Goal: Transaction & Acquisition: Purchase product/service

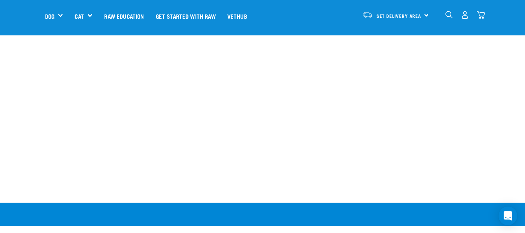
scroll to position [1101, 0]
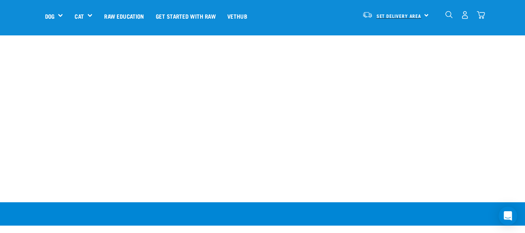
click at [418, 15] on span "Set Delivery Area" at bounding box center [399, 15] width 45 height 3
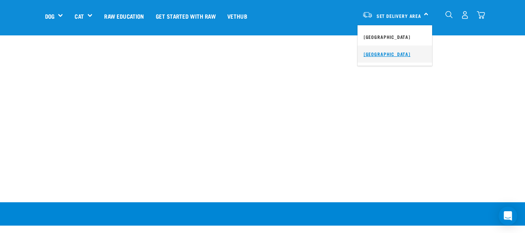
click at [385, 53] on link "[GEOGRAPHIC_DATA]" at bounding box center [395, 53] width 75 height 17
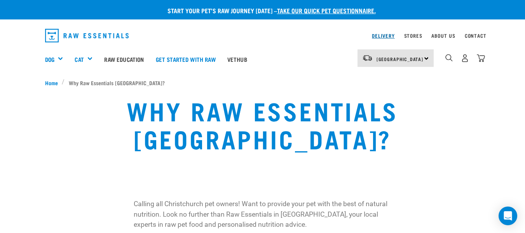
click at [392, 34] on link "Delivery" at bounding box center [383, 35] width 23 height 3
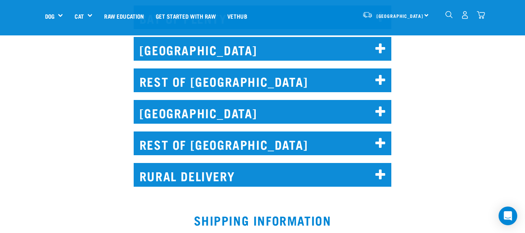
scroll to position [524, 0]
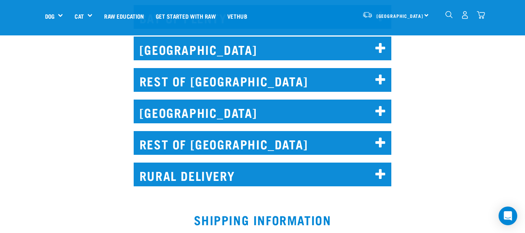
click at [382, 105] on icon at bounding box center [381, 111] width 10 height 12
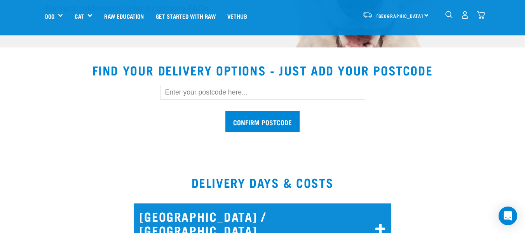
scroll to position [217, 0]
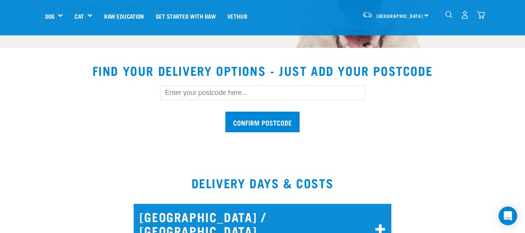
click at [228, 96] on input "text" at bounding box center [262, 92] width 205 height 15
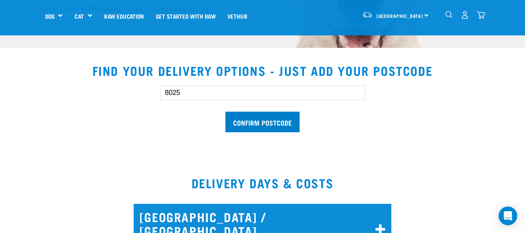
type input "8025"
click at [256, 118] on input "Confirm postcode" at bounding box center [262, 122] width 74 height 21
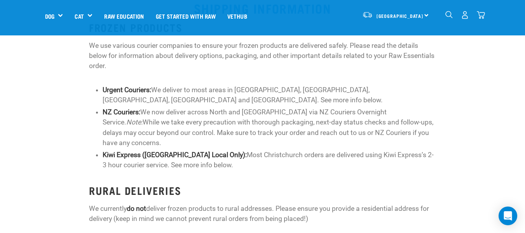
scroll to position [1358, 0]
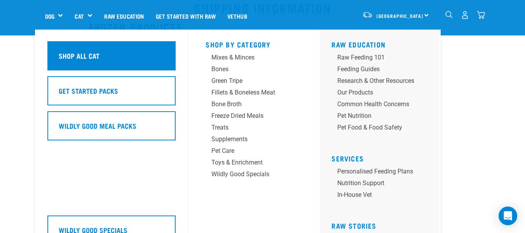
click at [102, 56] on div "Shop All Cat" at bounding box center [111, 55] width 128 height 29
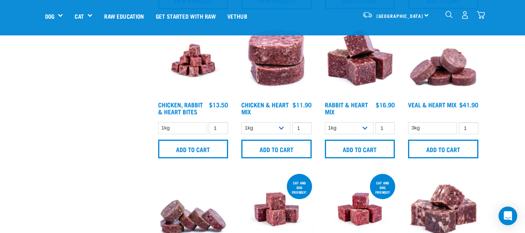
scroll to position [330, 0]
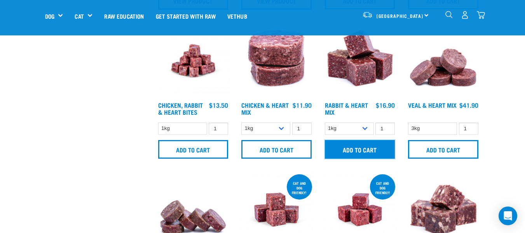
click at [367, 152] on input "Add to cart" at bounding box center [360, 149] width 70 height 19
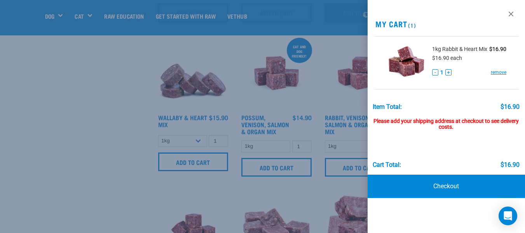
scroll to position [467, 0]
click at [509, 16] on link at bounding box center [511, 14] width 12 height 12
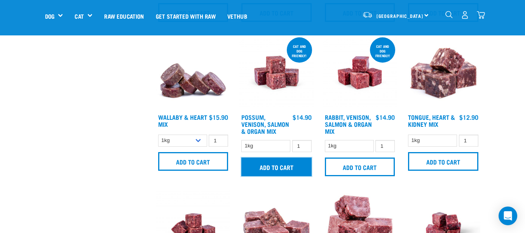
click at [299, 164] on input "Add to cart" at bounding box center [276, 166] width 70 height 19
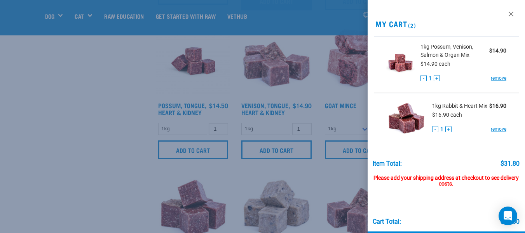
scroll to position [634, 0]
click at [505, 14] on link at bounding box center [511, 14] width 12 height 12
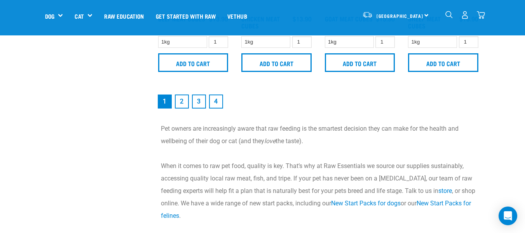
scroll to position [1167, 0]
click at [183, 104] on link "2" at bounding box center [182, 101] width 14 height 14
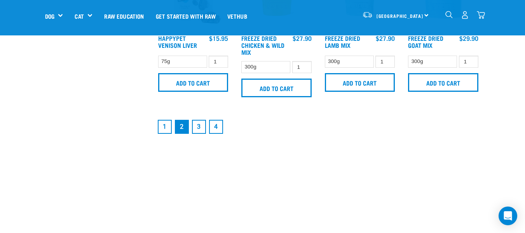
scroll to position [1168, 0]
click at [162, 125] on link "1" at bounding box center [165, 126] width 14 height 14
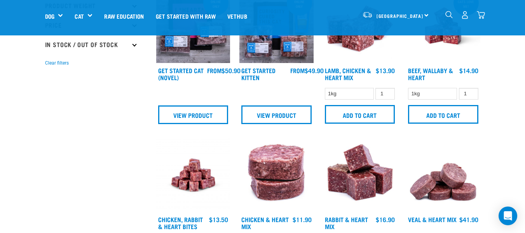
scroll to position [218, 0]
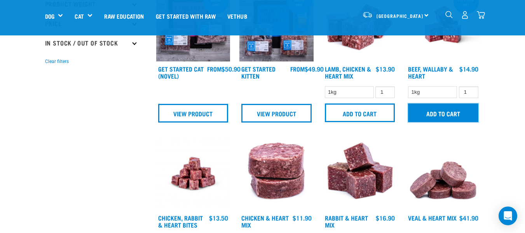
click at [464, 117] on input "Add to cart" at bounding box center [443, 112] width 70 height 19
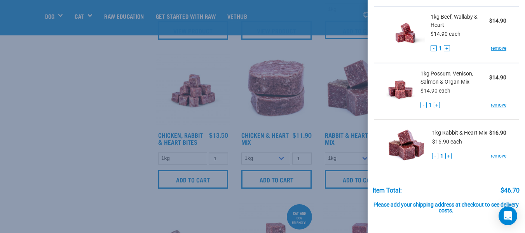
scroll to position [0, 0]
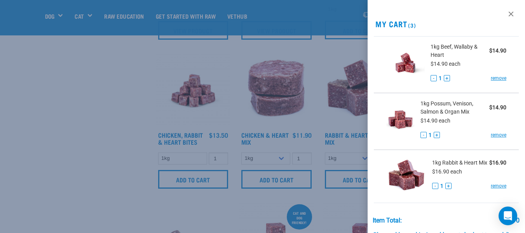
click at [119, 108] on div at bounding box center [262, 116] width 525 height 233
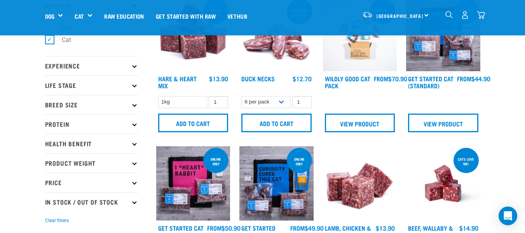
scroll to position [60, 0]
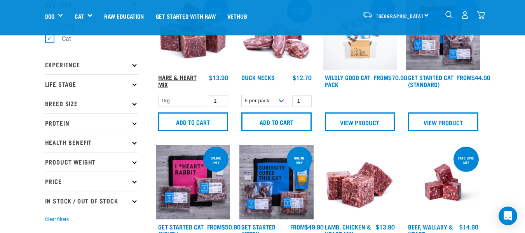
click at [171, 76] on link "Hare & Heart Mix" at bounding box center [177, 80] width 38 height 10
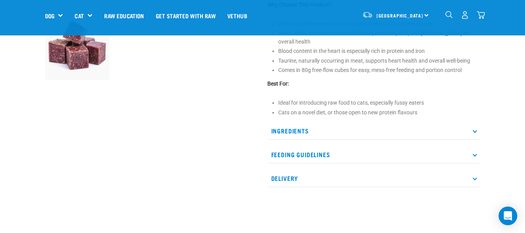
scroll to position [266, 0]
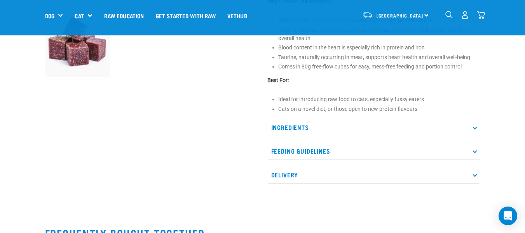
click at [427, 119] on p "Ingredients" at bounding box center [373, 127] width 213 height 17
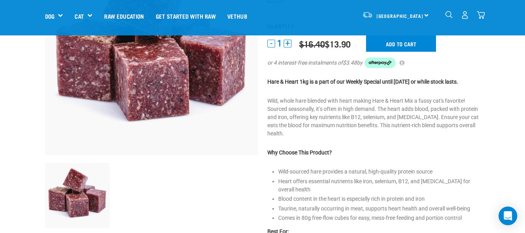
scroll to position [105, 0]
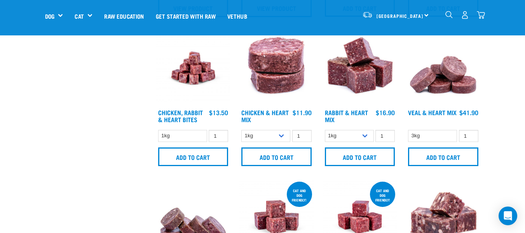
scroll to position [323, 0]
click at [484, 17] on img "dropdown navigation" at bounding box center [481, 15] width 8 height 8
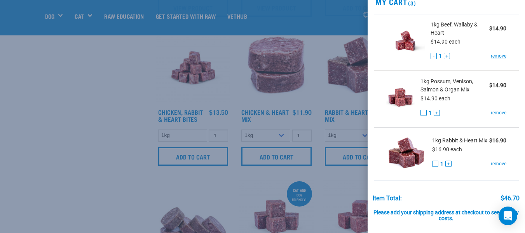
scroll to position [23, 0]
click at [158, 122] on div at bounding box center [262, 116] width 525 height 233
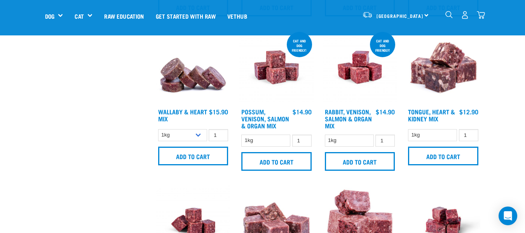
scroll to position [473, 0]
click at [484, 13] on img "dropdown navigation" at bounding box center [481, 15] width 8 height 8
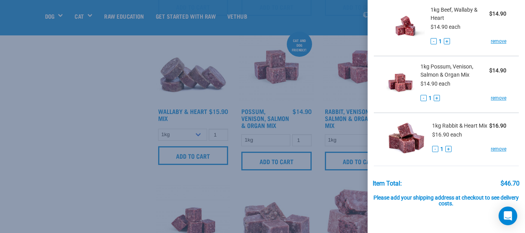
scroll to position [37, 0]
click at [121, 139] on div at bounding box center [262, 116] width 525 height 233
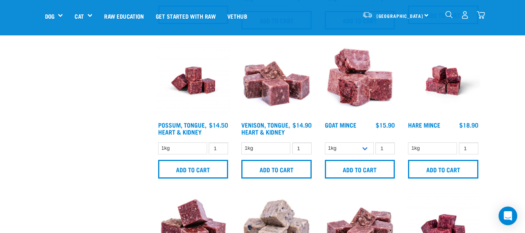
scroll to position [614, 0]
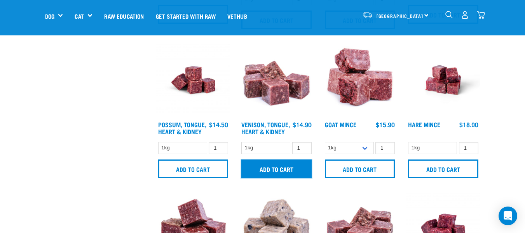
click at [295, 169] on input "Add to cart" at bounding box center [276, 168] width 70 height 19
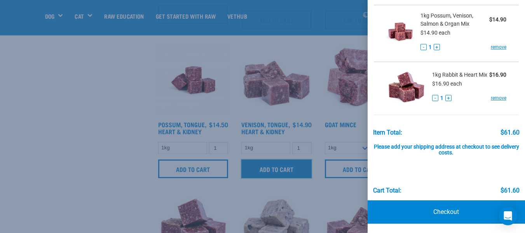
scroll to position [661, 0]
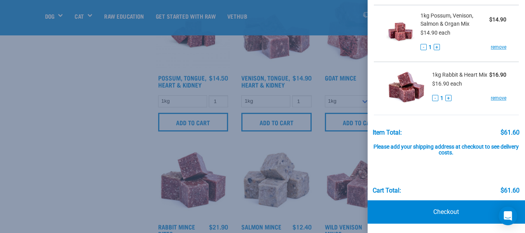
click at [71, 162] on div at bounding box center [262, 116] width 525 height 233
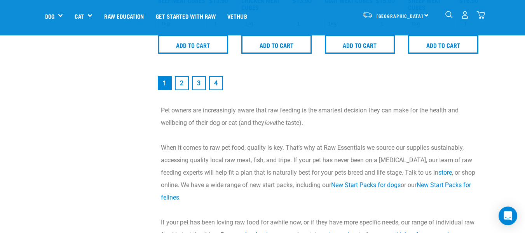
scroll to position [1186, 0]
click at [186, 84] on link "2" at bounding box center [182, 83] width 14 height 14
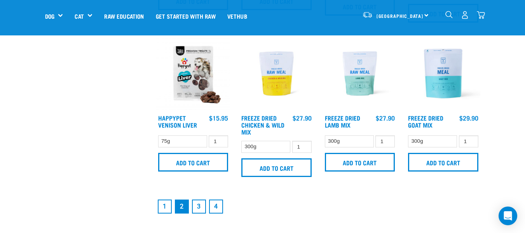
scroll to position [1088, 0]
click at [197, 206] on link "3" at bounding box center [199, 206] width 14 height 14
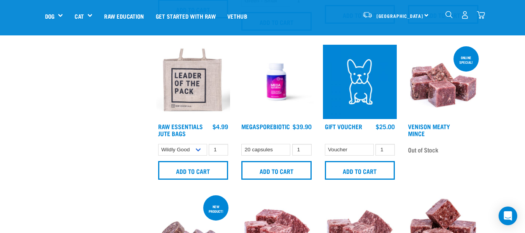
scroll to position [949, 0]
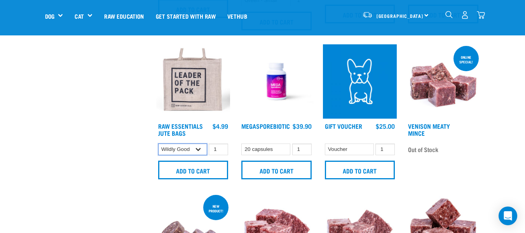
click at [201, 155] on select "Wildly Good Eat Prey Love" at bounding box center [182, 149] width 49 height 12
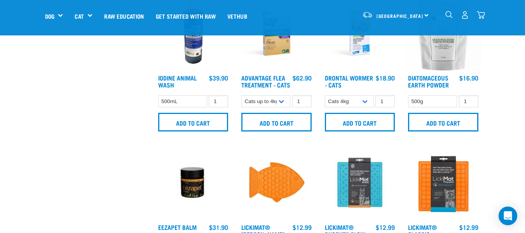
scroll to position [615, 0]
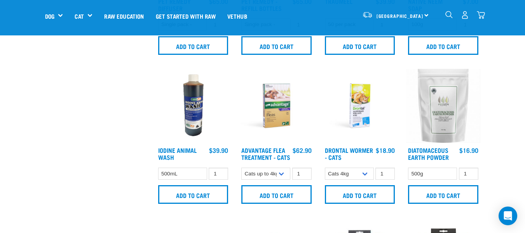
click at [482, 14] on img "dropdown navigation" at bounding box center [481, 15] width 8 height 8
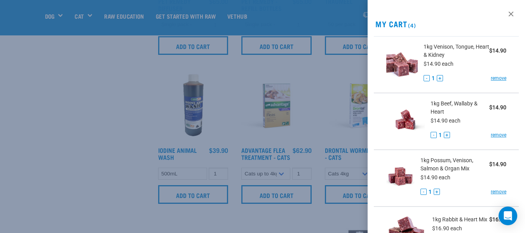
scroll to position [148, 0]
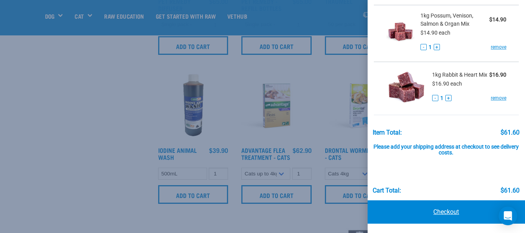
click at [452, 208] on link "Checkout" at bounding box center [446, 211] width 157 height 23
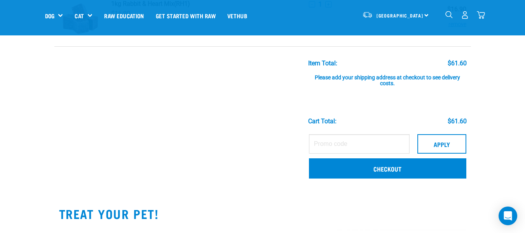
scroll to position [232, 0]
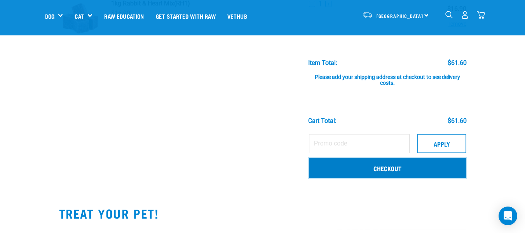
click at [421, 172] on link "Checkout" at bounding box center [387, 168] width 157 height 20
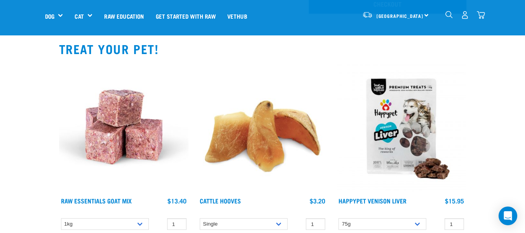
scroll to position [407, 0]
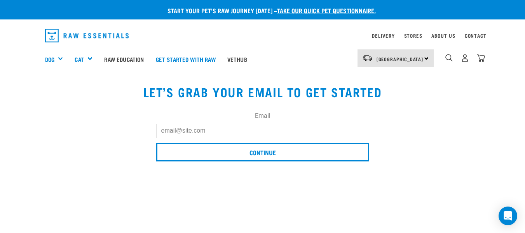
click at [265, 130] on input "Email" at bounding box center [262, 131] width 213 height 14
type input "alanah_allison@hotmail.com"
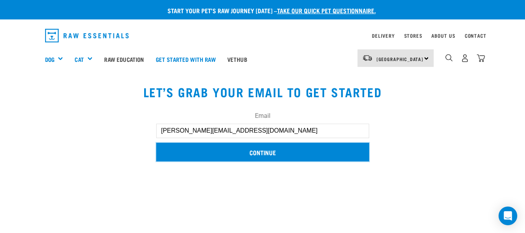
click at [252, 149] on input "Continue" at bounding box center [262, 152] width 213 height 19
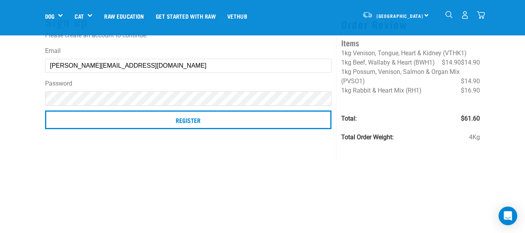
scroll to position [51, 0]
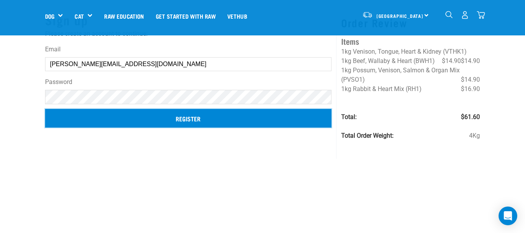
click at [210, 109] on input "Register" at bounding box center [188, 118] width 287 height 19
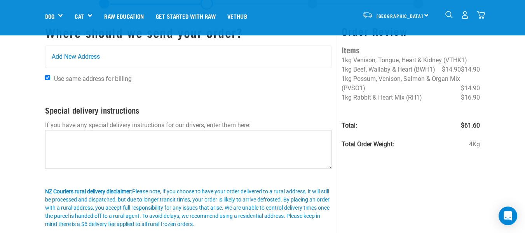
scroll to position [37, 0]
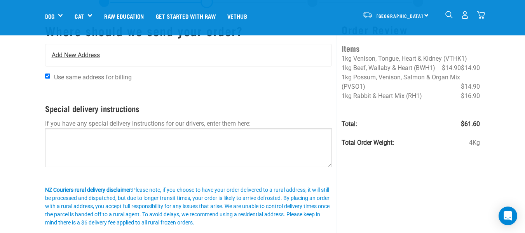
click at [128, 58] on div "Add New Address" at bounding box center [188, 55] width 286 height 22
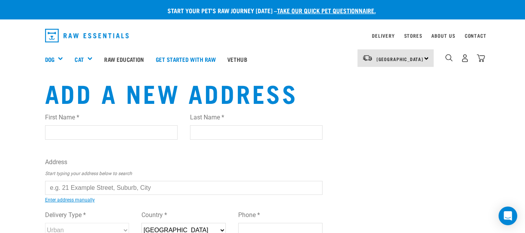
click at [124, 131] on input "First Name *" at bounding box center [111, 132] width 133 height 14
type input "Alanah"
type input "Allison"
type input "[STREET_ADDRESS]"
type input "Christchurch"
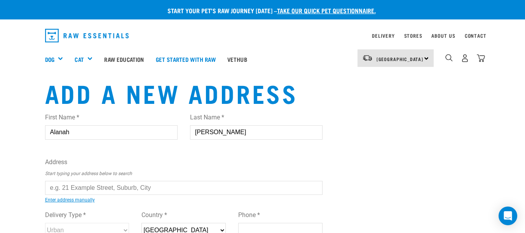
type input "8025"
type input "0274033880"
click at [127, 184] on input "text" at bounding box center [184, 188] width 278 height 14
click at [123, 203] on div "First Name * Alanah Last Name * Allison Address Start typing your address below…" at bounding box center [184, 183] width 278 height 152
type input "20 Rearsby Drive, Halswell, Christchurch 8025"
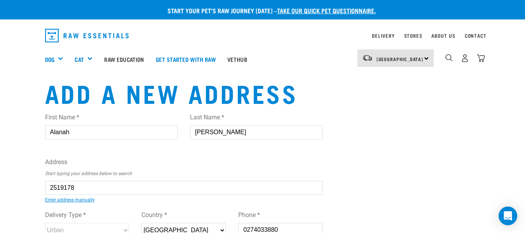
type input "Halswell"
type input "Canterbury"
select select "CAN"
select select "Urban"
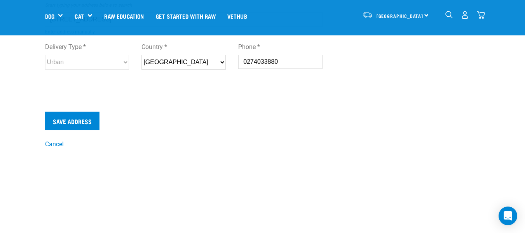
scroll to position [113, 0]
type input "20 Rearsby Drive, Halswell, Christchurch 8025"
click at [81, 119] on input "Save Address" at bounding box center [72, 120] width 54 height 19
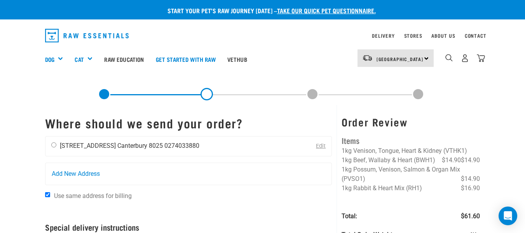
click at [53, 147] on input "radio" at bounding box center [53, 144] width 5 height 5
radio input "true"
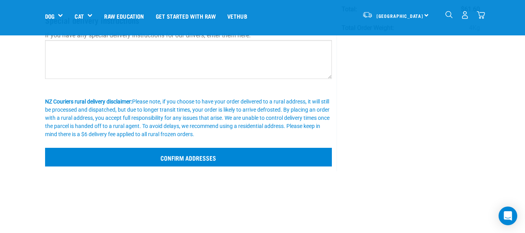
scroll to position [152, 0]
click at [267, 157] on input "Confirm addresses" at bounding box center [188, 156] width 287 height 19
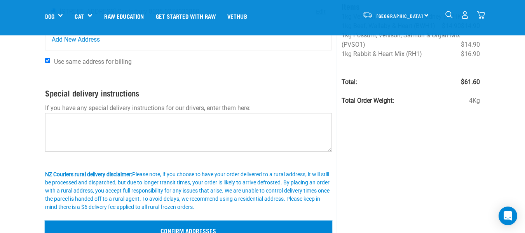
scroll to position [79, 0]
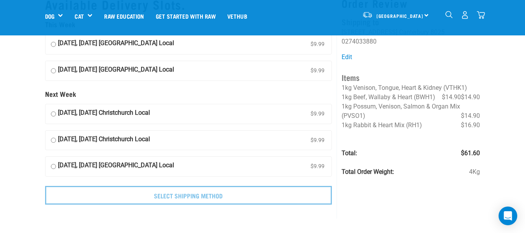
scroll to position [33, 0]
click at [136, 75] on strong "[DATE], [DATE] [GEOGRAPHIC_DATA] Local" at bounding box center [116, 71] width 116 height 12
click at [56, 75] on input "[DATE], [DATE] [GEOGRAPHIC_DATA] Local $9.99" at bounding box center [53, 71] width 5 height 12
radio input "true"
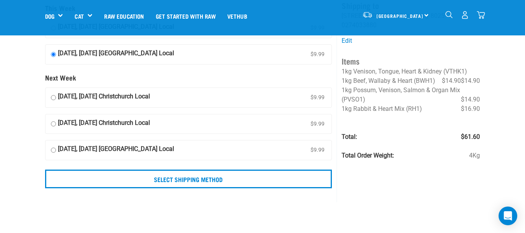
scroll to position [49, 0]
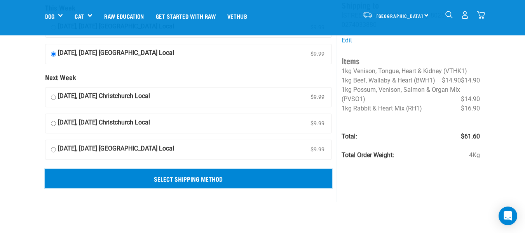
click at [241, 178] on input "Select Shipping Method" at bounding box center [188, 178] width 287 height 19
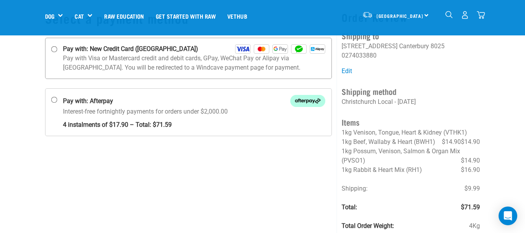
scroll to position [50, 0]
click at [62, 53] on label "Pay with: New Credit Card ([GEOGRAPHIC_DATA])" at bounding box center [188, 57] width 287 height 41
click at [57, 52] on input "Pay with: New Credit Card ([GEOGRAPHIC_DATA])" at bounding box center [54, 49] width 6 height 6
radio input "true"
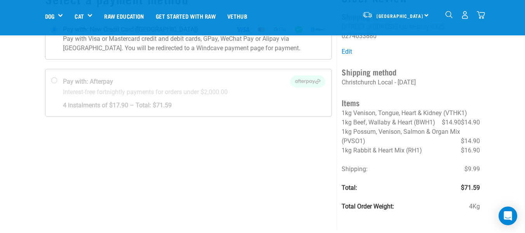
scroll to position [70, 0]
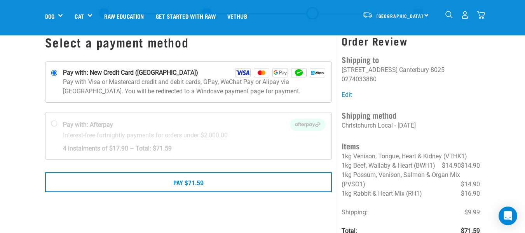
scroll to position [25, 0]
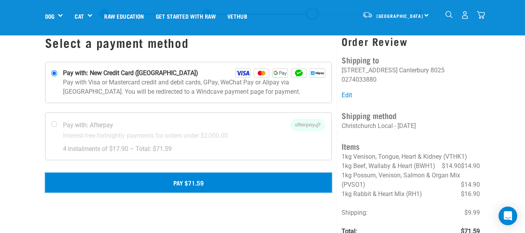
click at [262, 184] on button "Pay $71.59" at bounding box center [188, 182] width 287 height 19
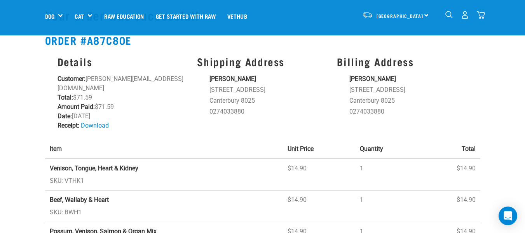
scroll to position [21, 0]
